Goal: Information Seeking & Learning: Understand process/instructions

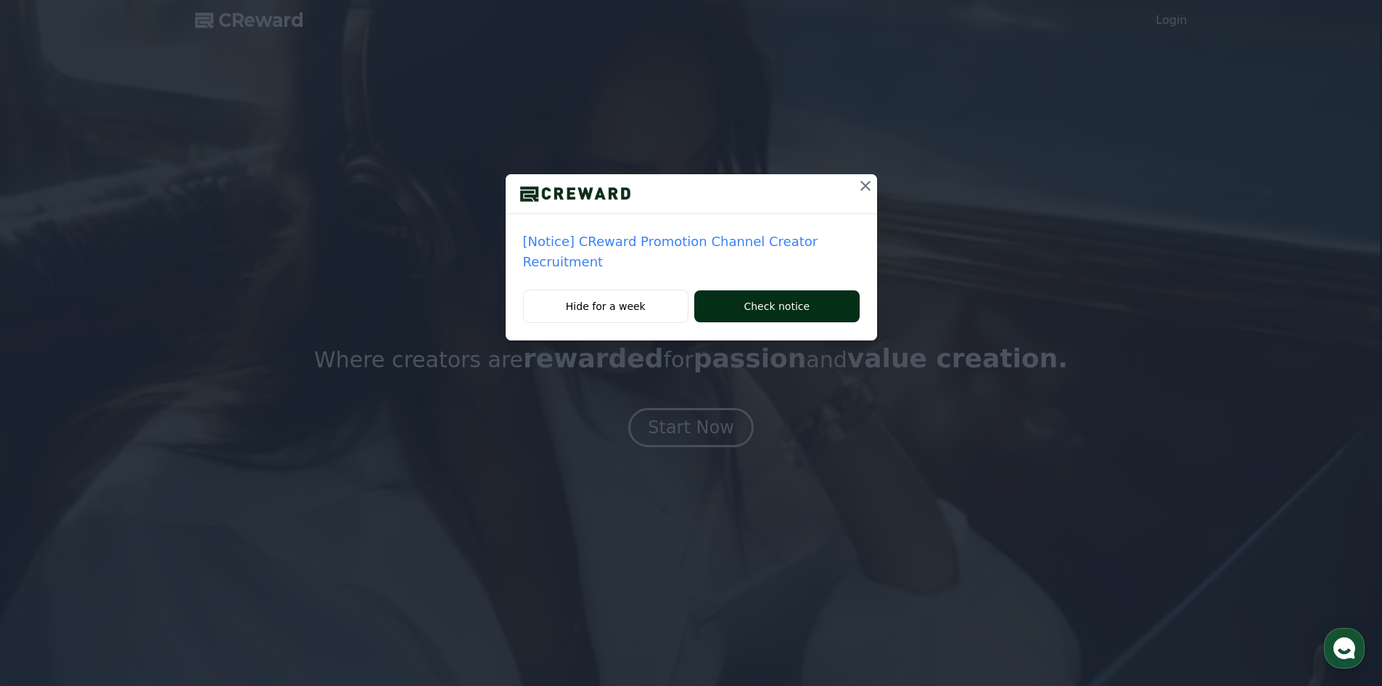
click at [781, 293] on button "Check notice" at bounding box center [776, 306] width 165 height 32
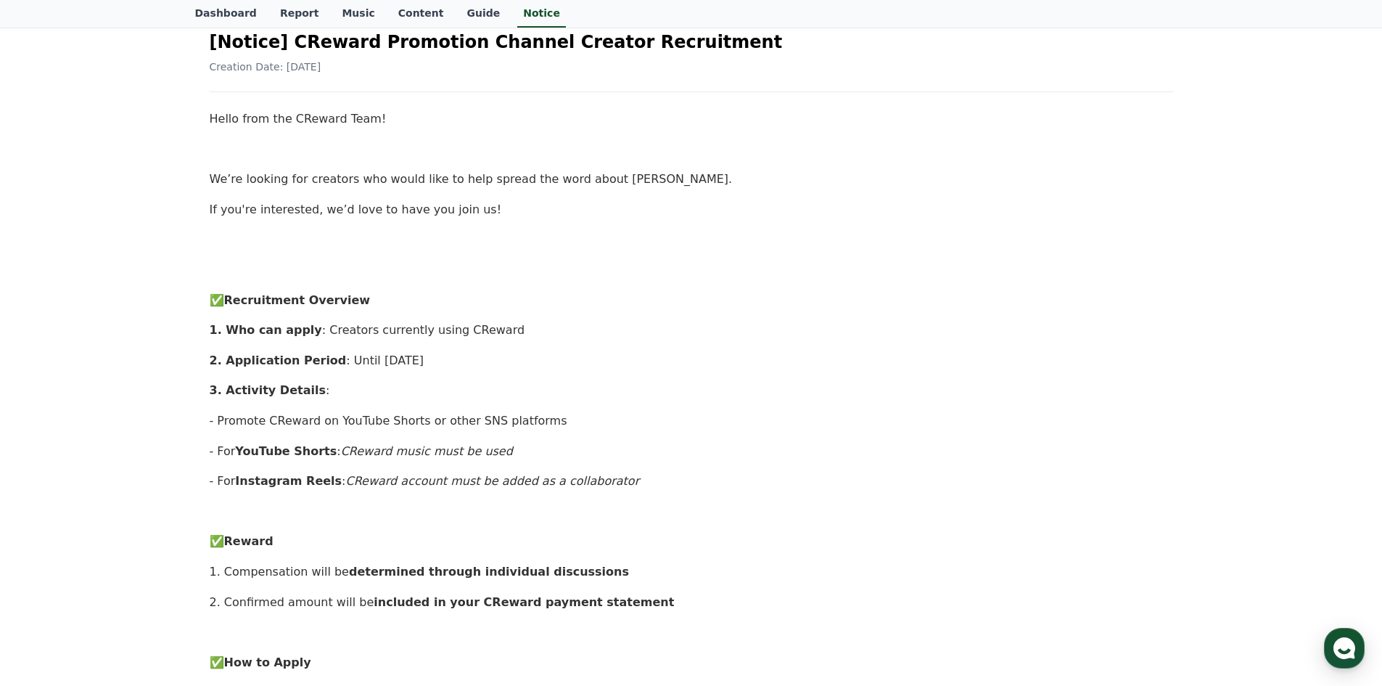
scroll to position [145, 0]
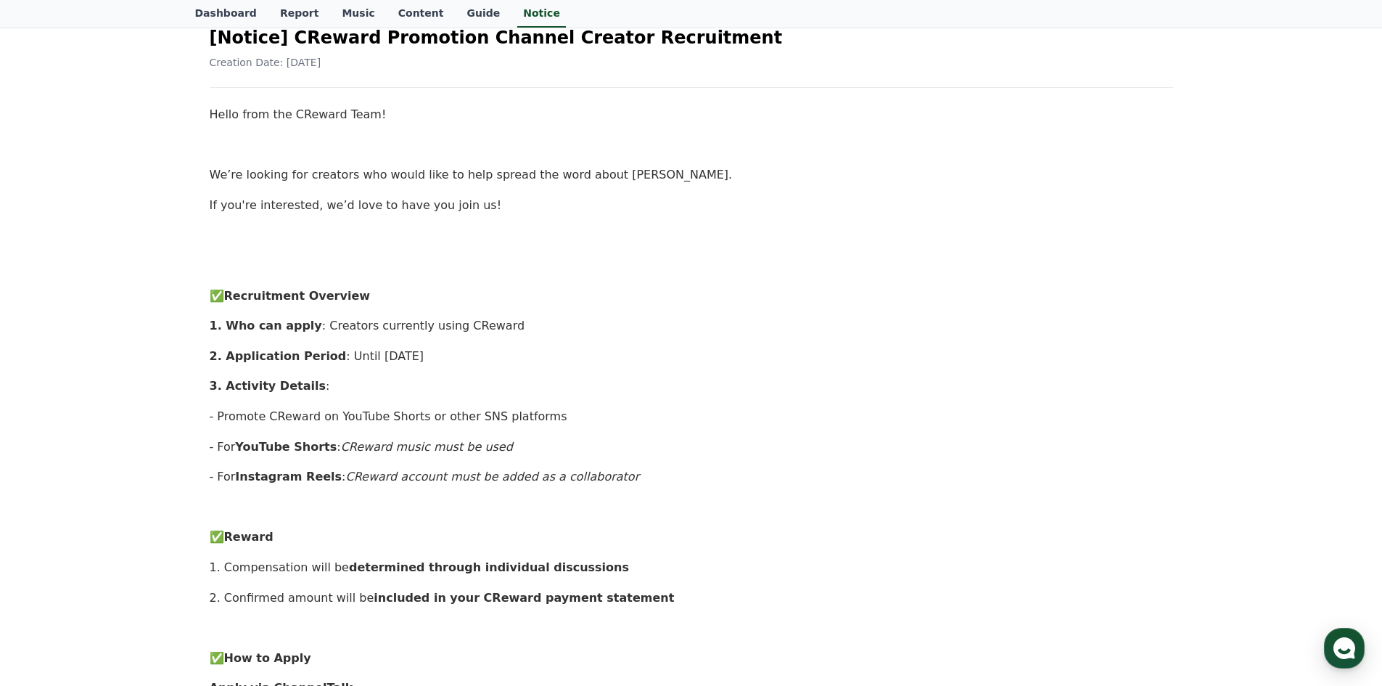
click at [451, 421] on p "- Promote CReward on YouTube Shorts or other SNS platforms" at bounding box center [691, 416] width 963 height 19
click at [432, 452] on em "CReward music must be used" at bounding box center [427, 447] width 172 height 14
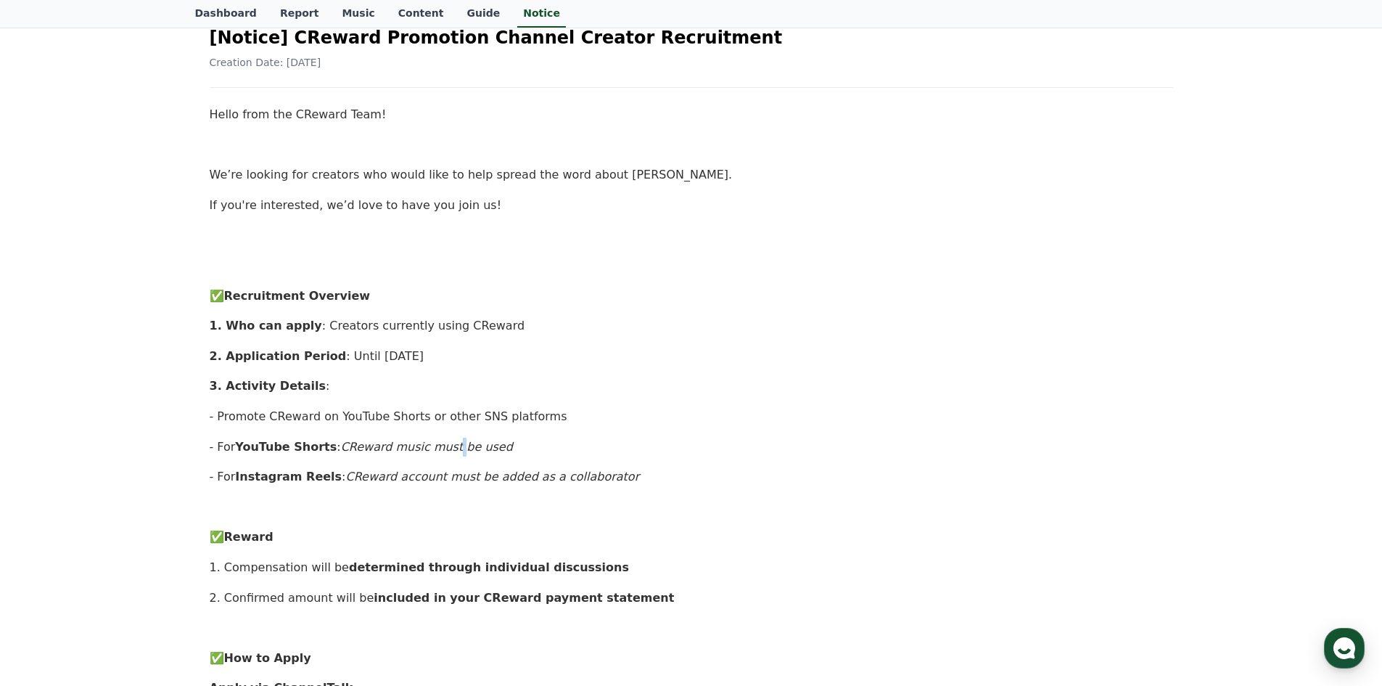
click at [432, 452] on em "CReward music must be used" at bounding box center [427, 447] width 172 height 14
click at [421, 460] on div "Hello from the CReward Team! We’re looking for creators who would like to help …" at bounding box center [691, 627] width 963 height 1045
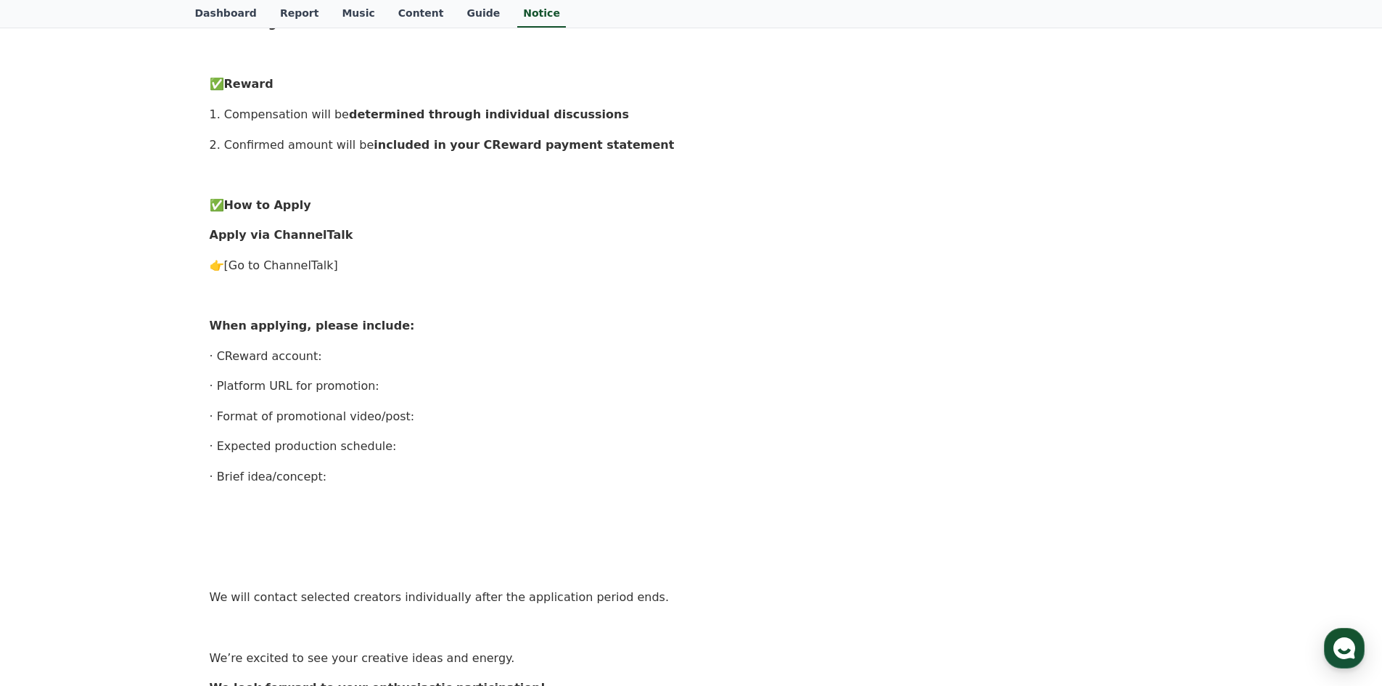
scroll to position [653, 0]
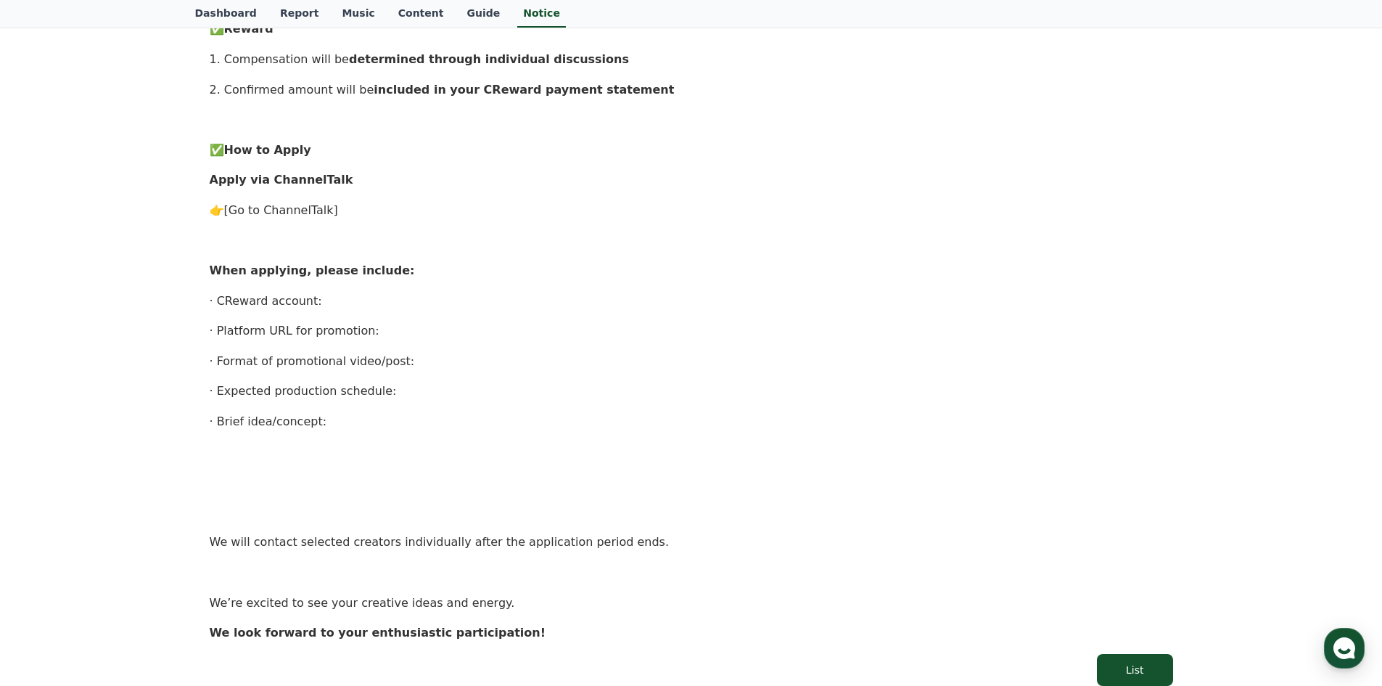
click at [316, 219] on p "👉 [Go to ChannelTalk]" at bounding box center [691, 210] width 963 height 19
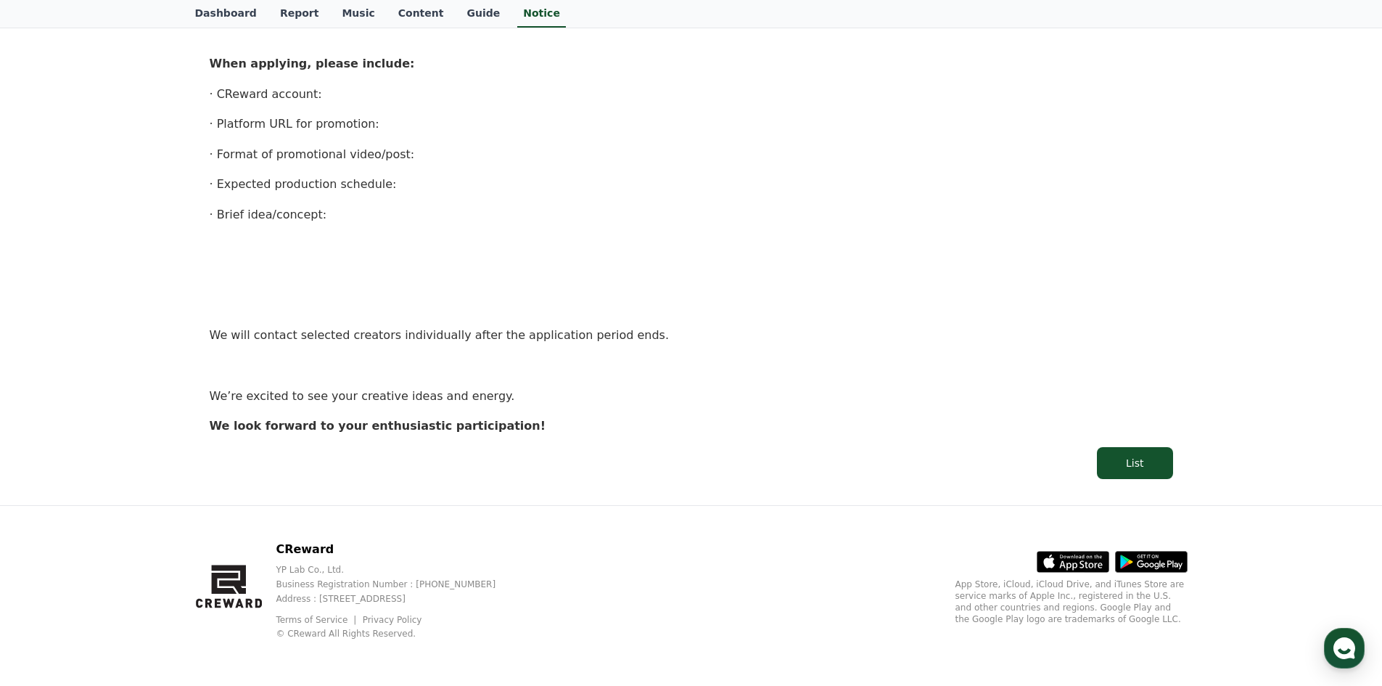
scroll to position [0, 0]
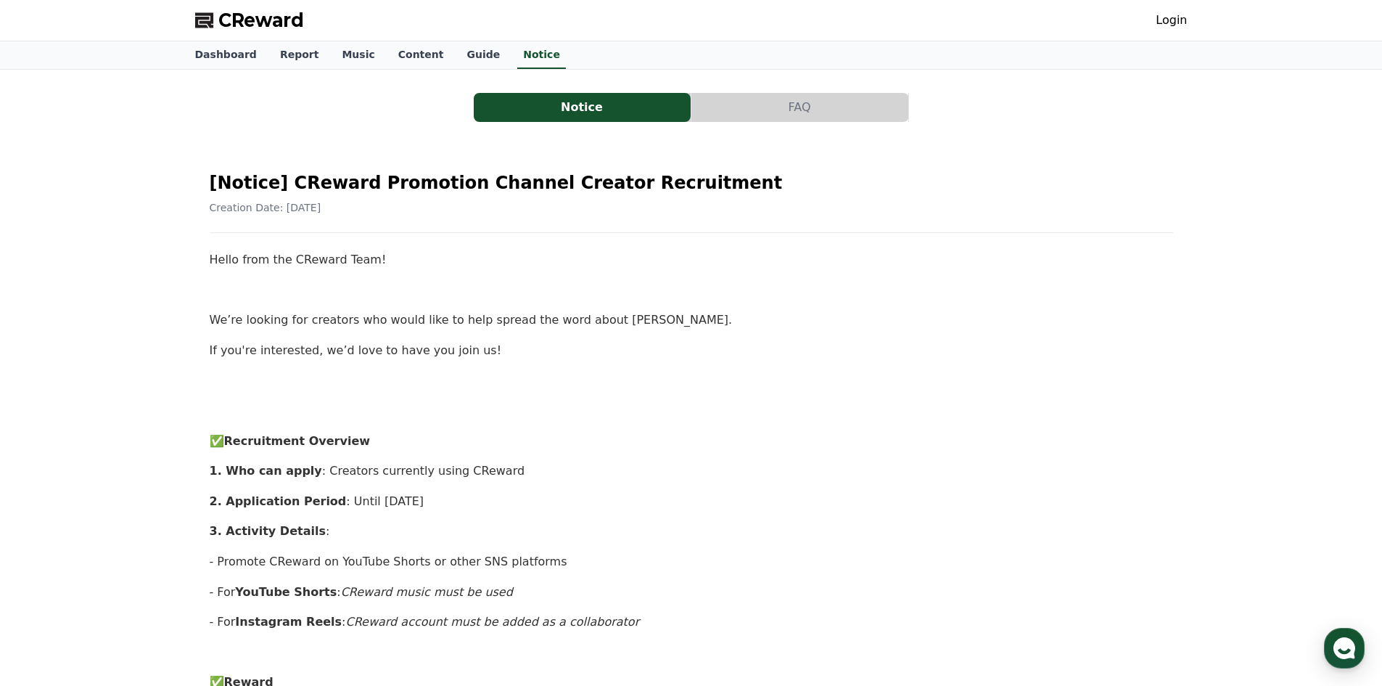
drag, startPoint x: 826, startPoint y: 581, endPoint x: 739, endPoint y: 174, distance: 416.0
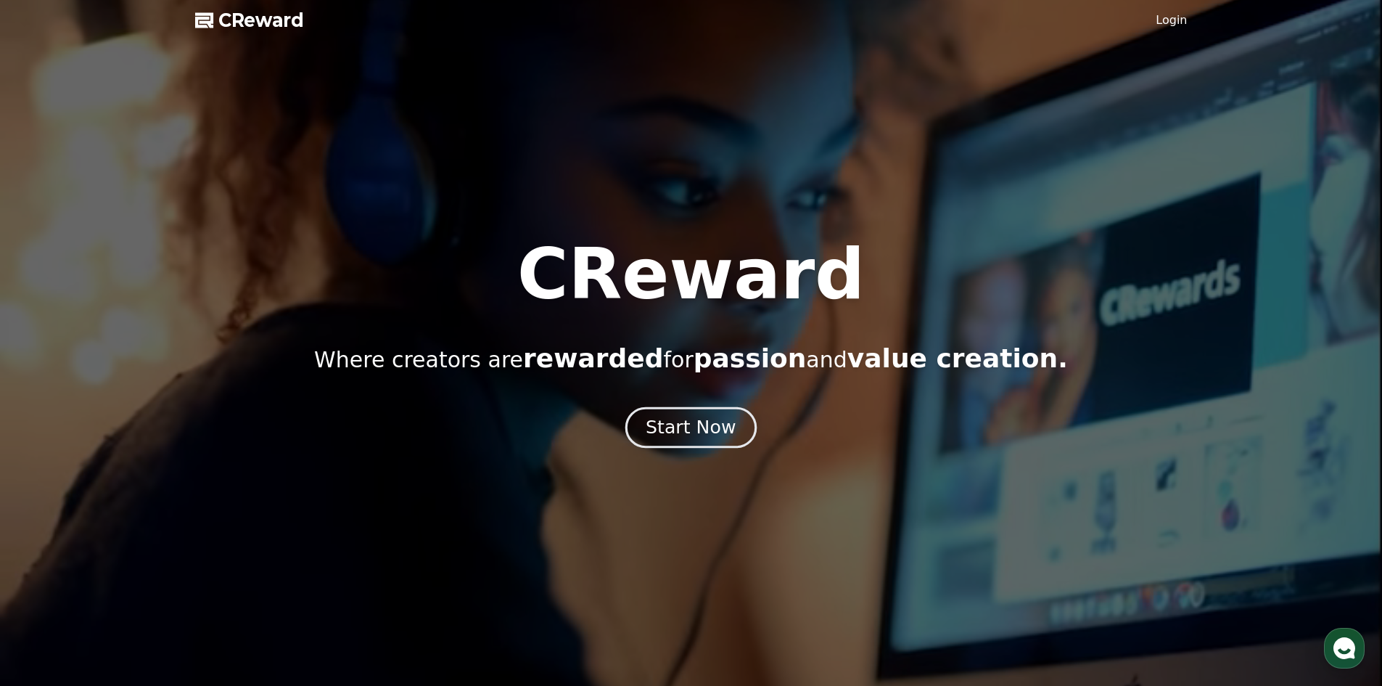
click at [720, 429] on div "Start Now" at bounding box center [691, 427] width 90 height 25
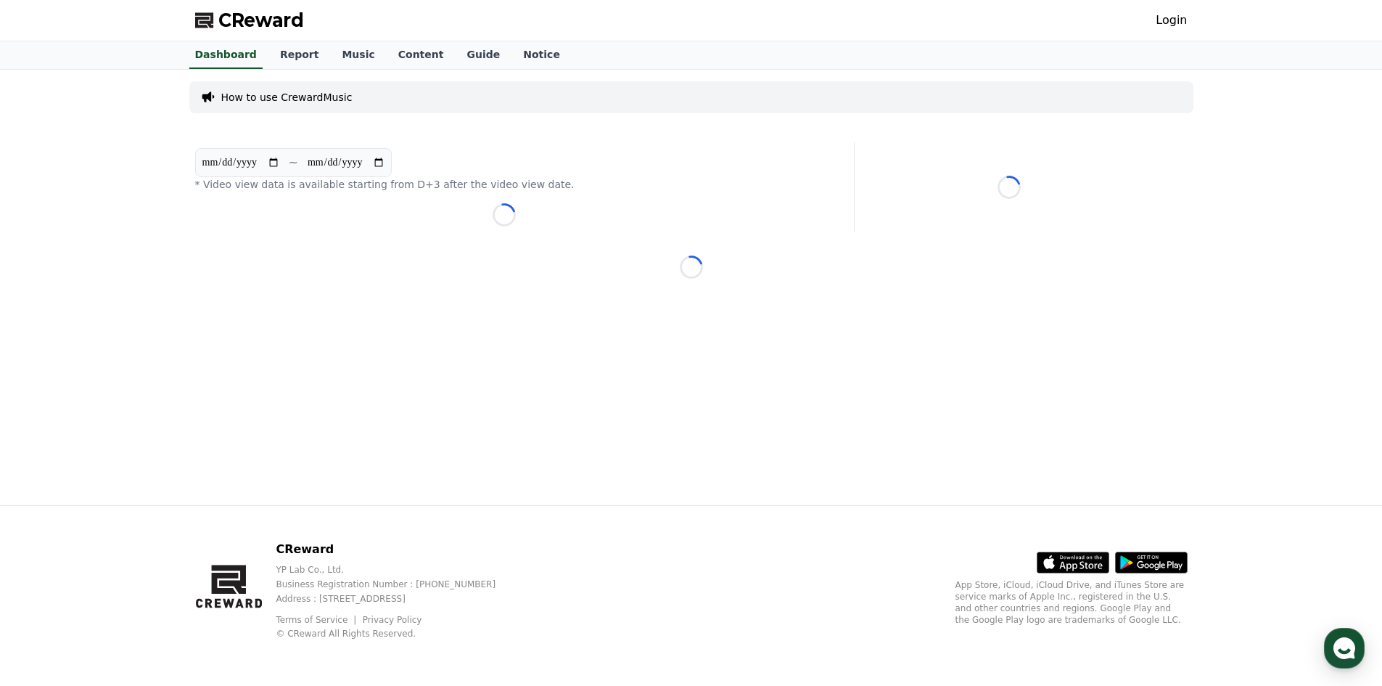
click at [321, 98] on p "How to use CrewardMusic" at bounding box center [286, 97] width 131 height 15
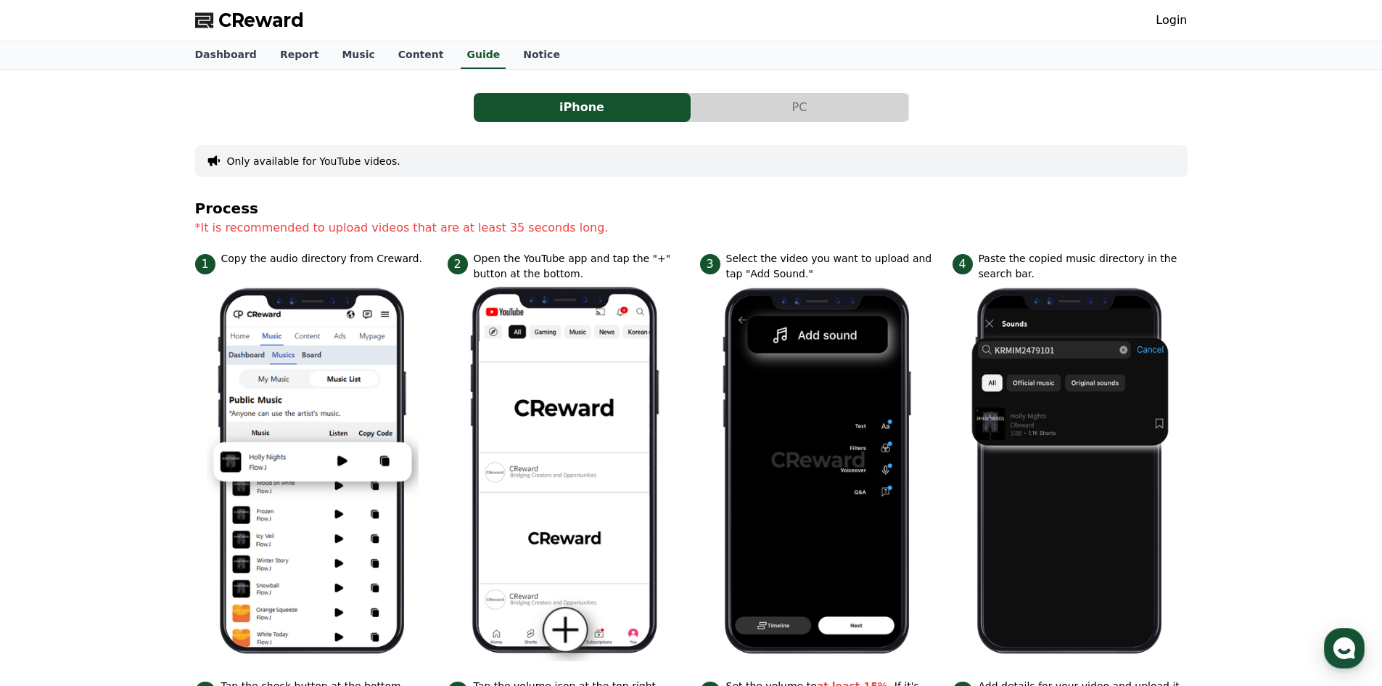
drag, startPoint x: 451, startPoint y: 230, endPoint x: 427, endPoint y: 232, distance: 24.0
click at [449, 231] on p "*It is recommended to upload videos that are at least 35 seconds long." at bounding box center [691, 227] width 992 height 17
click at [777, 106] on button "PC" at bounding box center [799, 107] width 217 height 29
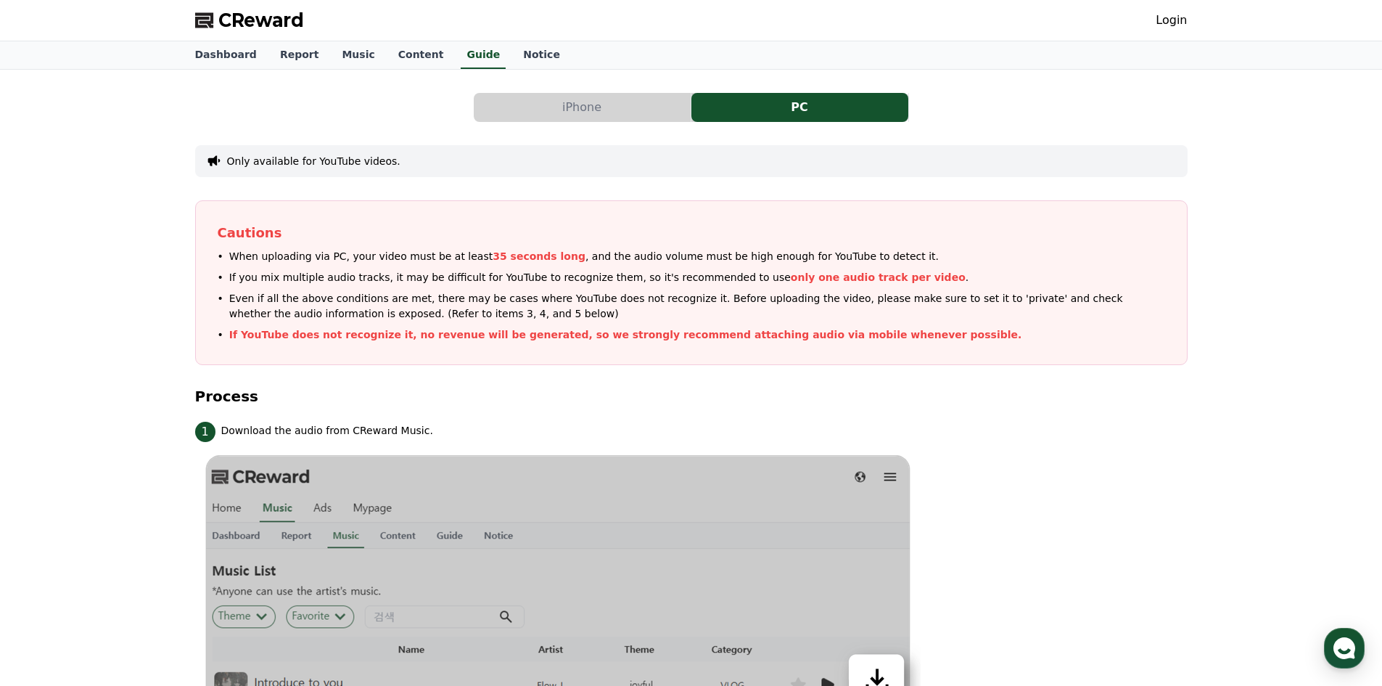
click at [587, 115] on button "iPhone" at bounding box center [582, 107] width 217 height 29
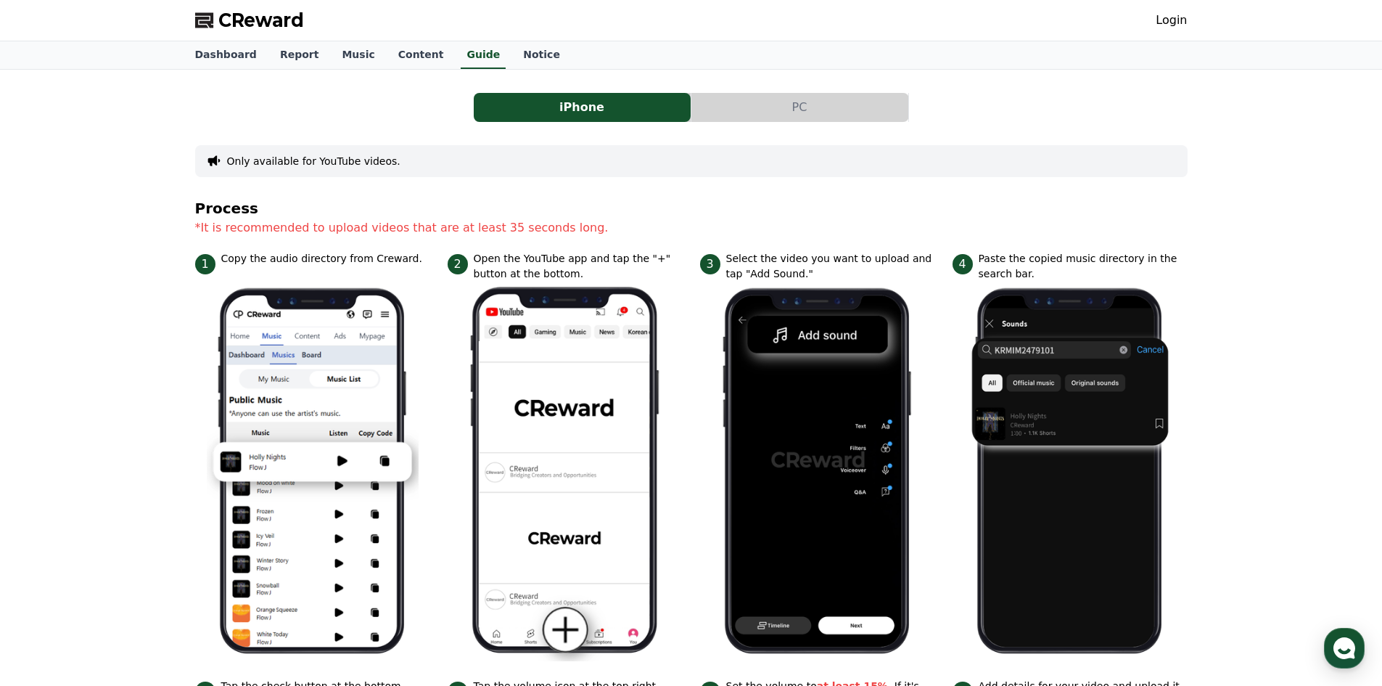
click at [837, 94] on button "PC" at bounding box center [799, 107] width 217 height 29
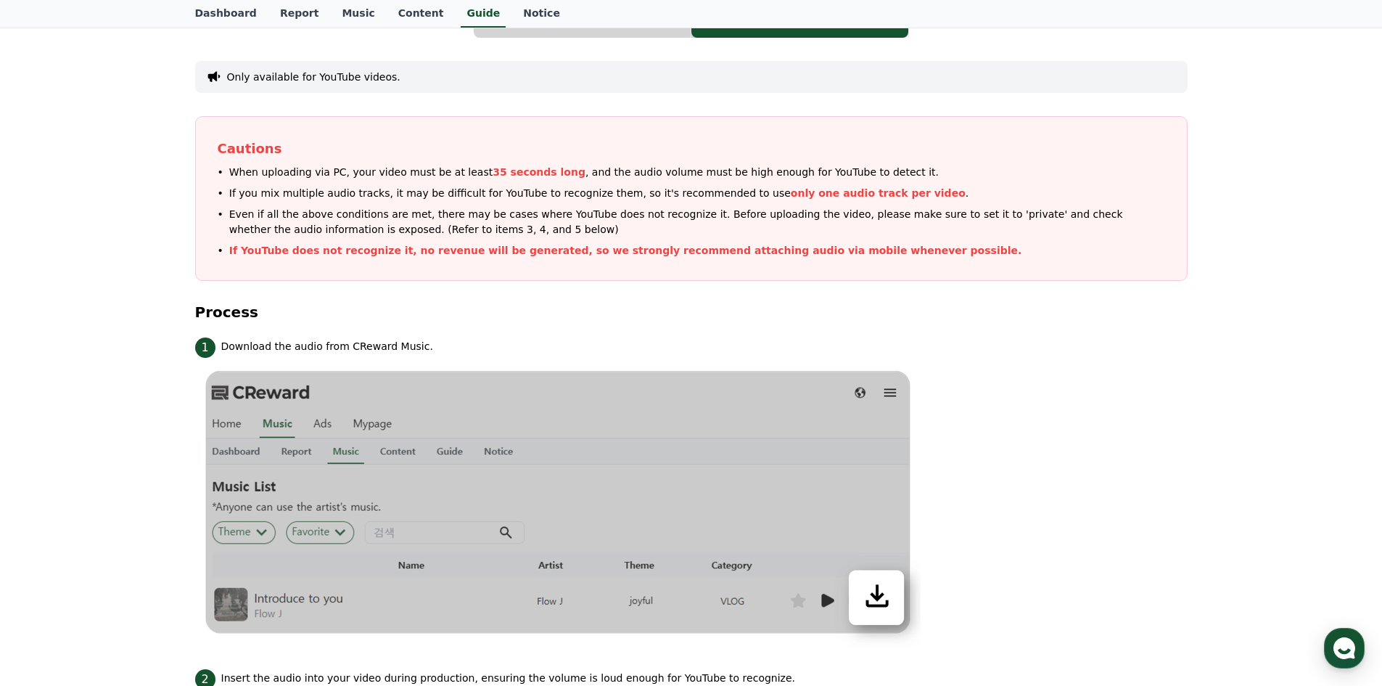
scroll to position [82, 0]
click at [385, 247] on p "If YouTube does not recognize it, no revenue will be generated, so we strongly …" at bounding box center [625, 252] width 793 height 15
click at [609, 254] on p "If YouTube does not recognize it, no revenue will be generated, so we strongly …" at bounding box center [625, 252] width 793 height 15
click at [641, 256] on p "If YouTube does not recognize it, no revenue will be generated, so we strongly …" at bounding box center [625, 252] width 793 height 15
click at [672, 258] on p "If YouTube does not recognize it, no revenue will be generated, so we strongly …" at bounding box center [625, 252] width 793 height 15
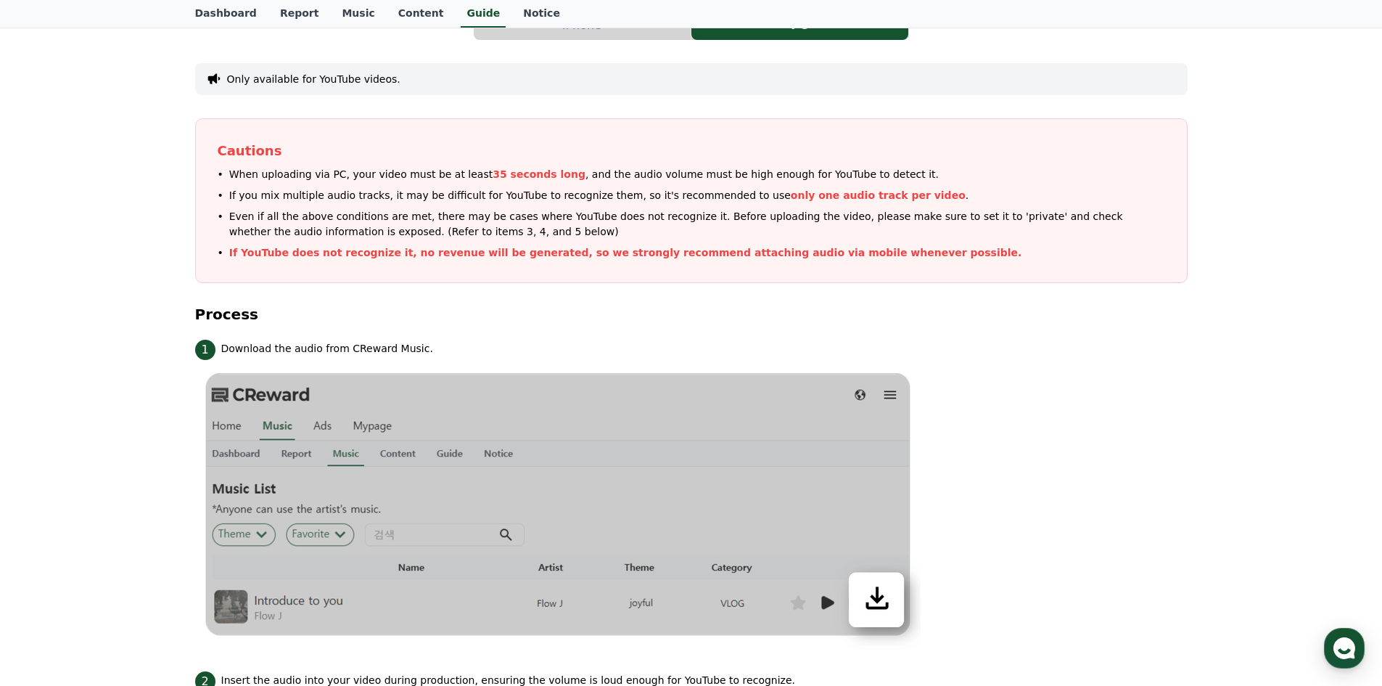
click at [709, 256] on p "If YouTube does not recognize it, no revenue will be generated, so we strongly …" at bounding box center [625, 252] width 793 height 15
click at [770, 255] on p "If YouTube does not recognize it, no revenue will be generated, so we strongly …" at bounding box center [625, 252] width 793 height 15
click at [321, 215] on span "Even if all the above conditions are met, there may be cases where YouTube does…" at bounding box center [697, 224] width 936 height 30
click at [391, 221] on span "Even if all the above conditions are met, there may be cases where YouTube does…" at bounding box center [697, 224] width 936 height 30
drag, startPoint x: 414, startPoint y: 216, endPoint x: 441, endPoint y: 212, distance: 27.2
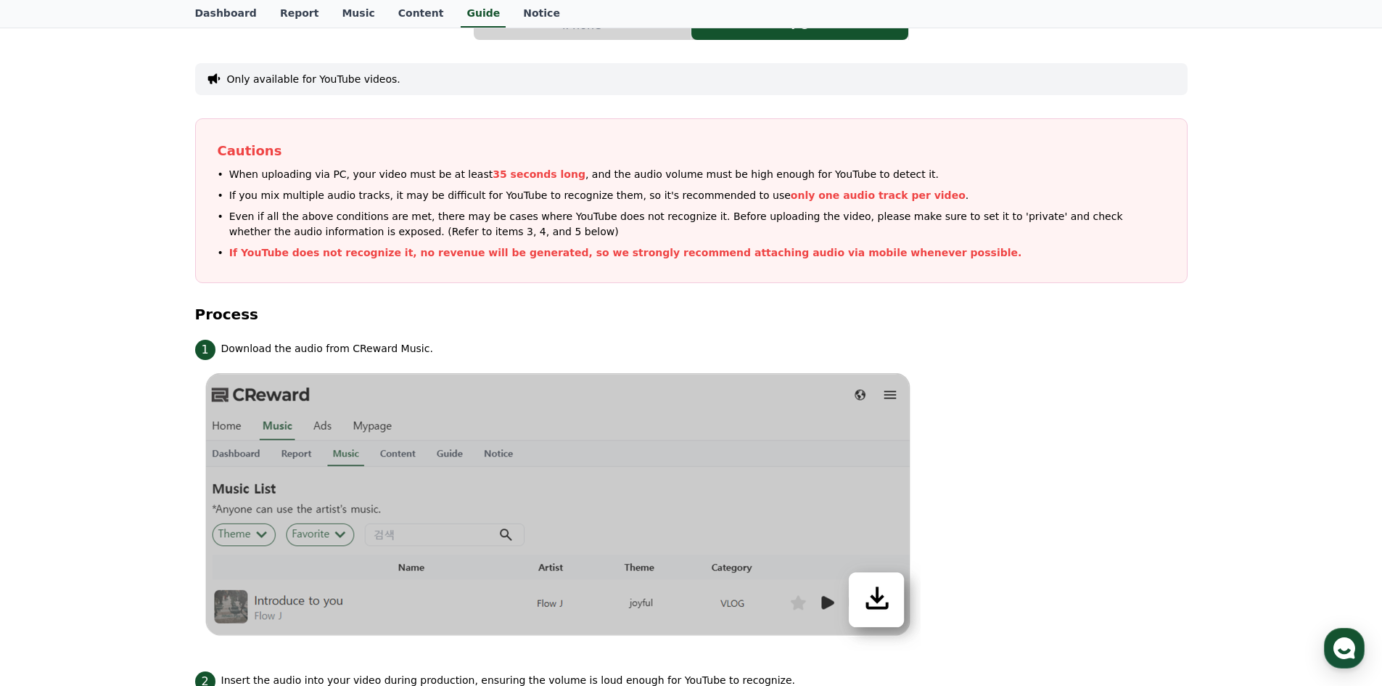
click at [415, 216] on span "Even if all the above conditions are met, there may be cases where YouTube does…" at bounding box center [697, 224] width 936 height 30
drag, startPoint x: 493, startPoint y: 211, endPoint x: 507, endPoint y: 211, distance: 14.5
click at [497, 212] on span "Even if all the above conditions are met, there may be cases where YouTube does…" at bounding box center [697, 224] width 936 height 30
drag, startPoint x: 532, startPoint y: 210, endPoint x: 565, endPoint y: 209, distance: 33.4
click at [554, 211] on span "Even if all the above conditions are met, there may be cases where YouTube does…" at bounding box center [697, 224] width 936 height 30
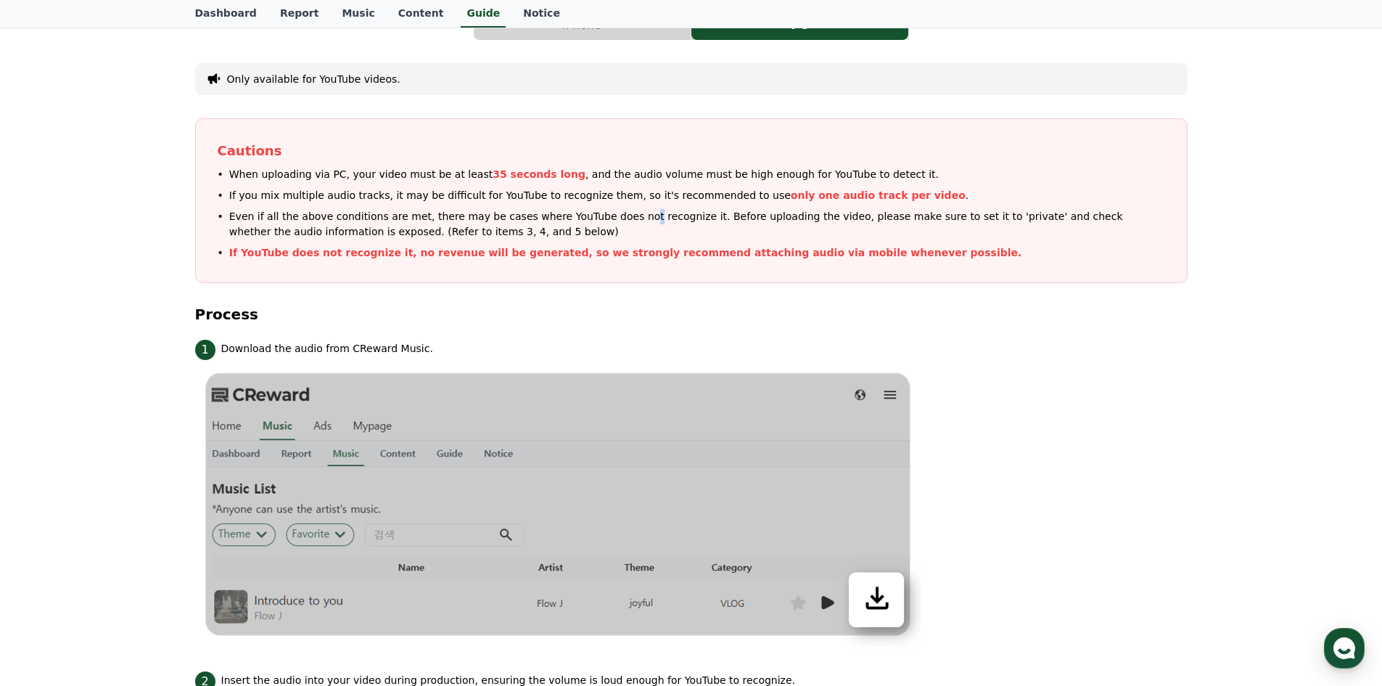
drag, startPoint x: 603, startPoint y: 210, endPoint x: 611, endPoint y: 208, distance: 8.1
click at [609, 210] on span "Even if all the above conditions are met, there may be cases where YouTube does…" at bounding box center [697, 224] width 936 height 30
click at [729, 205] on ul "When uploading via PC, your video must be at least 35 seconds long , and the au…" at bounding box center [691, 214] width 947 height 94
drag, startPoint x: 793, startPoint y: 214, endPoint x: 823, endPoint y: 215, distance: 29.8
click at [806, 215] on span "Even if all the above conditions are met, there may be cases where YouTube does…" at bounding box center [697, 224] width 936 height 30
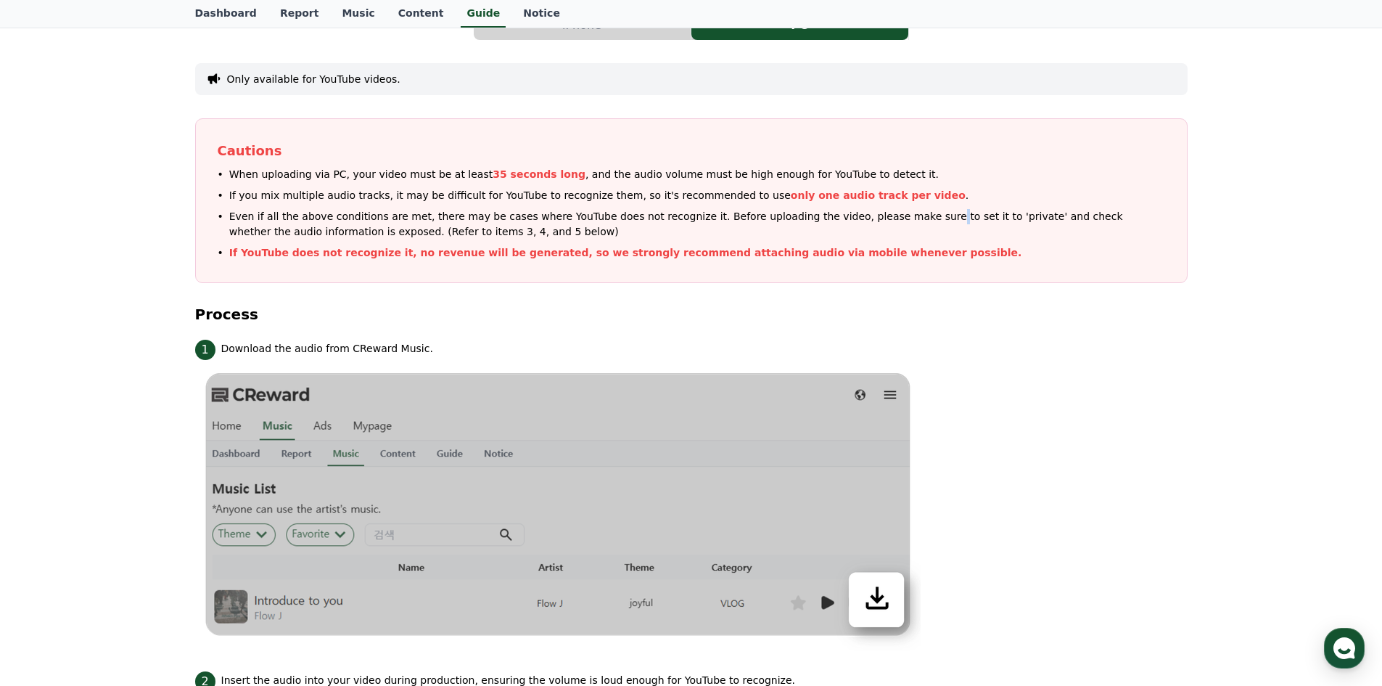
drag, startPoint x: 873, startPoint y: 218, endPoint x: 913, endPoint y: 217, distance: 39.9
click at [877, 218] on span "Even if all the above conditions are met, there may be cases where YouTube does…" at bounding box center [697, 224] width 936 height 30
click at [960, 218] on span "Even if all the above conditions are met, there may be cases where YouTube does…" at bounding box center [697, 224] width 936 height 30
click at [390, 236] on span "Even if all the above conditions are met, there may be cases where YouTube does…" at bounding box center [697, 224] width 936 height 30
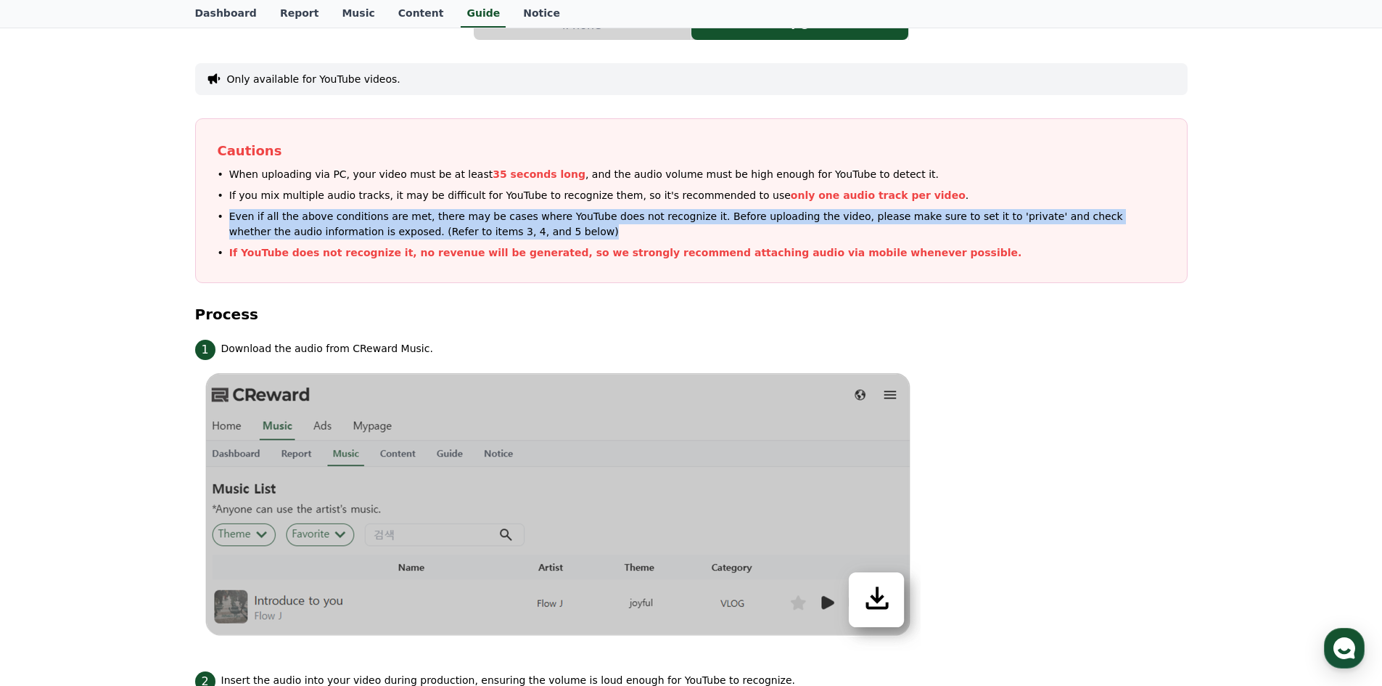
click at [390, 236] on span "Even if all the above conditions are met, there may be cases where YouTube does…" at bounding box center [697, 224] width 936 height 30
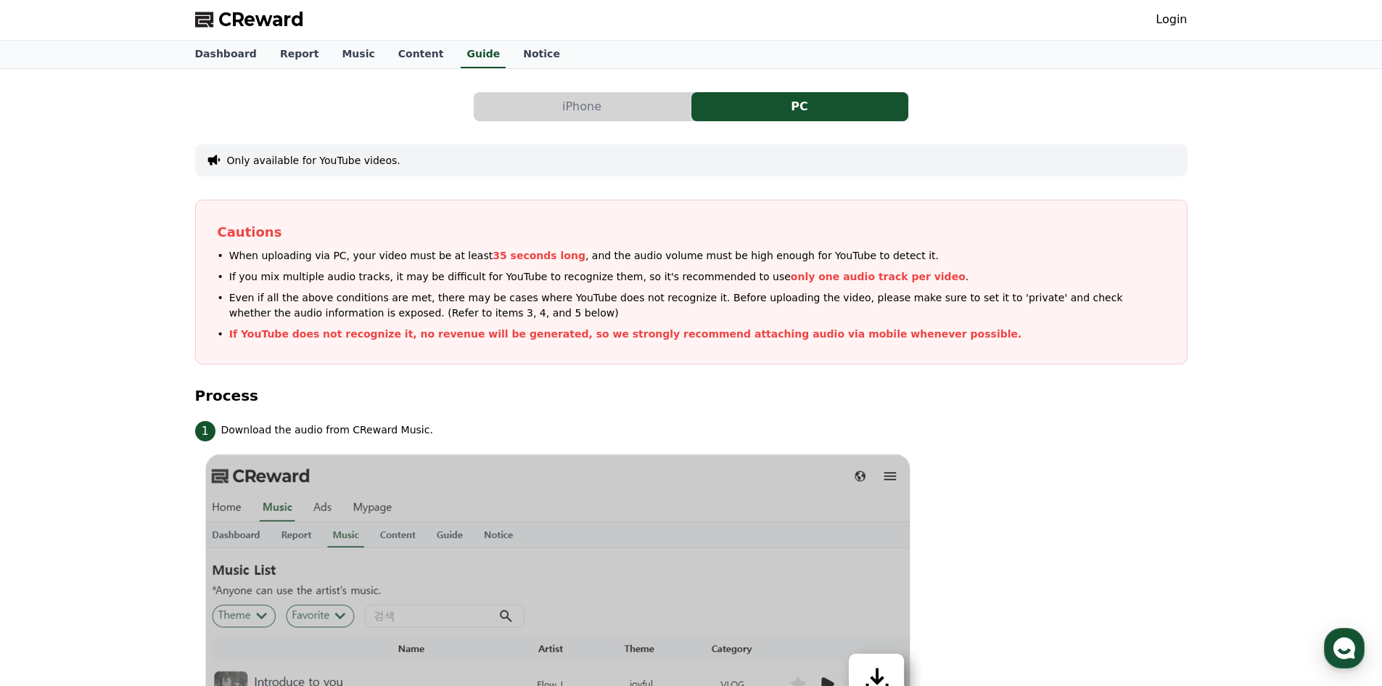
scroll to position [0, 0]
click at [686, 110] on button "iPhone" at bounding box center [582, 107] width 217 height 29
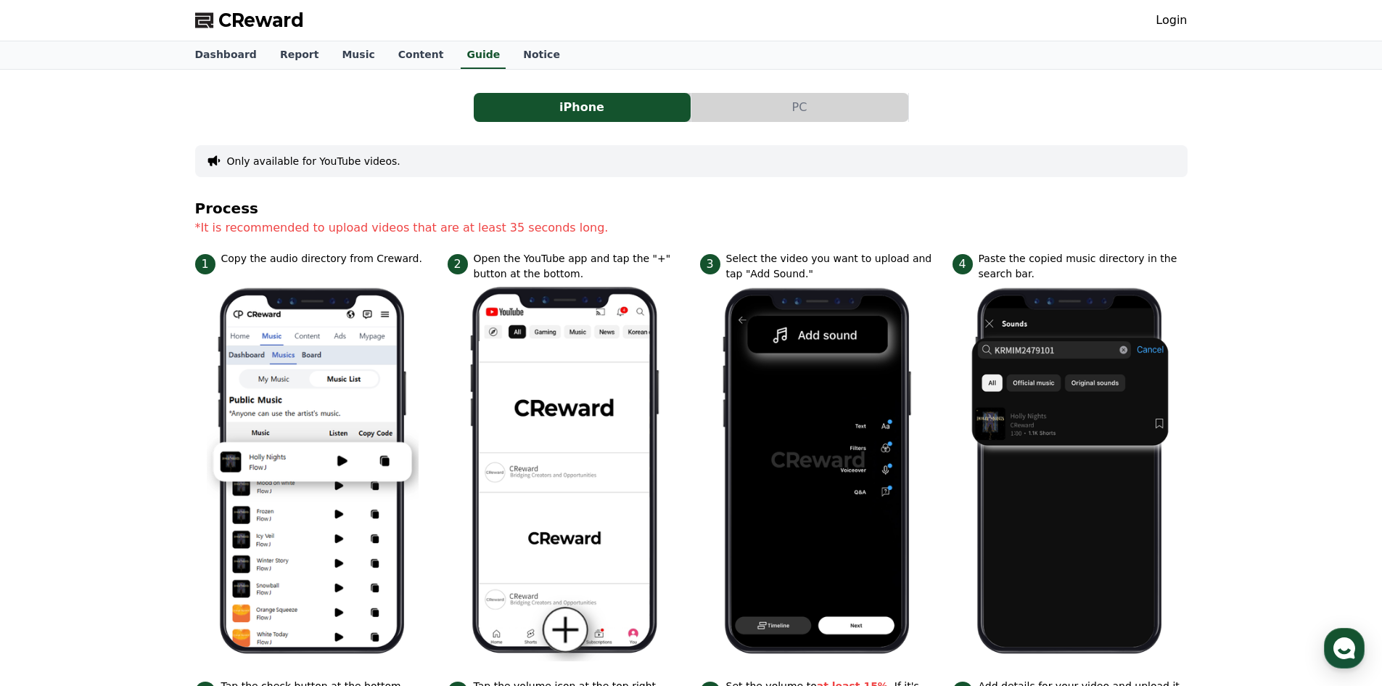
click at [728, 104] on button "PC" at bounding box center [799, 107] width 217 height 29
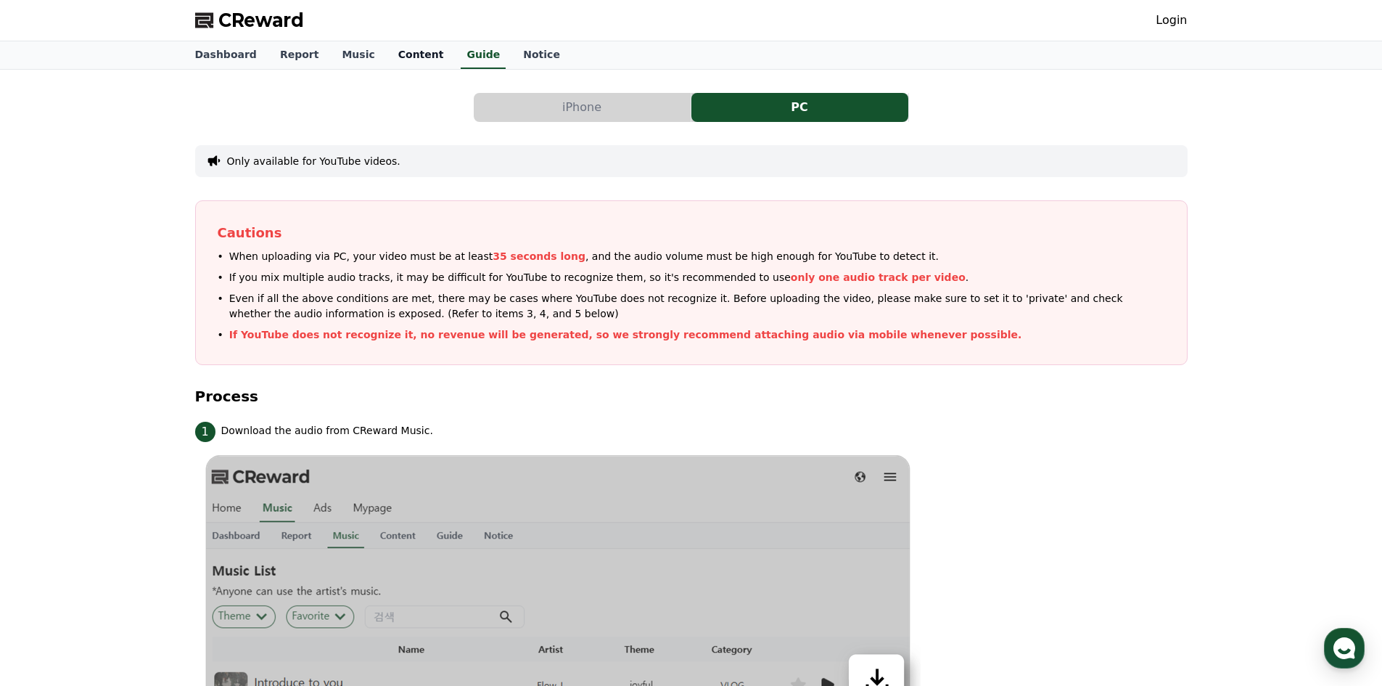
click at [394, 56] on link "Content" at bounding box center [421, 55] width 69 height 28
